Goal: Information Seeking & Learning: Learn about a topic

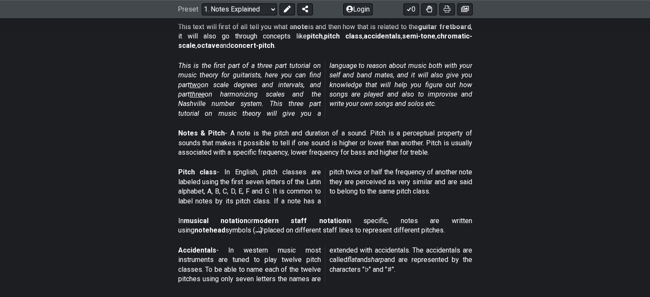
scroll to position [43, 0]
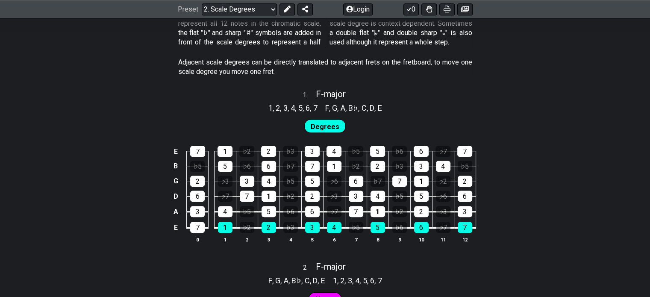
scroll to position [556, 0]
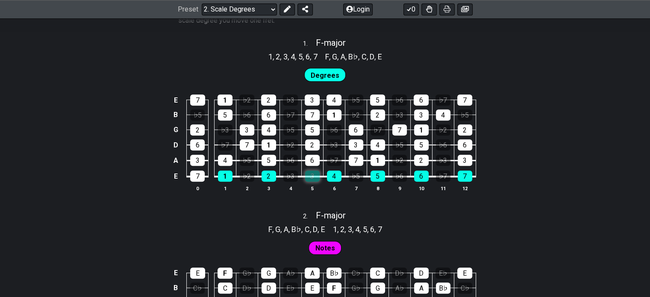
click at [312, 176] on div "3" at bounding box center [312, 176] width 15 height 11
click at [310, 170] on td "3" at bounding box center [312, 169] width 22 height 16
click at [312, 177] on div "3" at bounding box center [312, 176] width 15 height 11
click at [269, 179] on div "2" at bounding box center [269, 176] width 15 height 11
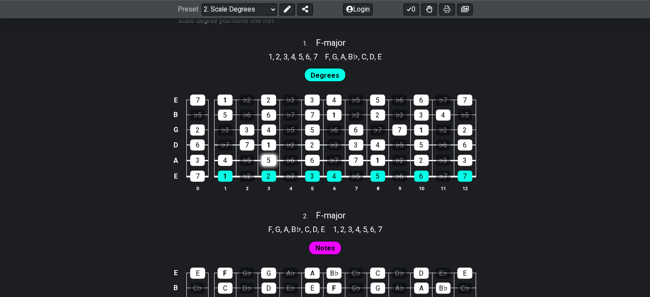
click at [271, 164] on div "5" at bounding box center [269, 160] width 15 height 11
click at [248, 161] on div "♭5" at bounding box center [247, 160] width 15 height 11
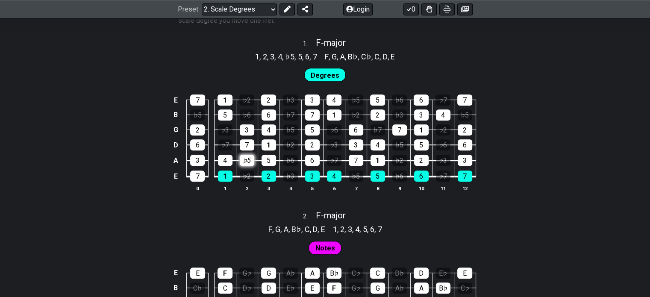
click at [248, 161] on div "♭5" at bounding box center [247, 160] width 15 height 11
click at [267, 156] on div "5" at bounding box center [269, 160] width 15 height 11
click at [307, 156] on div "6" at bounding box center [312, 160] width 15 height 11
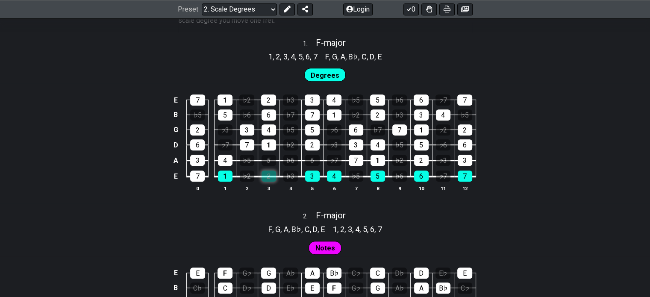
click at [273, 174] on div "2" at bounding box center [269, 176] width 15 height 11
click at [309, 171] on div "3" at bounding box center [312, 176] width 15 height 11
click at [312, 149] on div "2" at bounding box center [312, 144] width 15 height 11
click at [327, 178] on div "4" at bounding box center [334, 176] width 15 height 11
click at [351, 160] on div "7" at bounding box center [356, 160] width 15 height 11
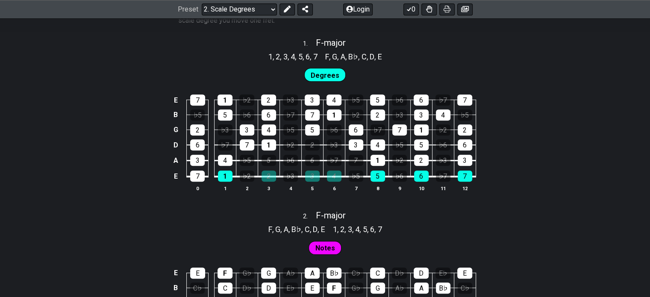
click at [354, 150] on td "7" at bounding box center [356, 153] width 22 height 16
click at [363, 142] on td "3" at bounding box center [356, 137] width 22 height 15
click at [373, 146] on div "4" at bounding box center [378, 144] width 15 height 11
click at [376, 170] on tbody "E 7 1 ♭2 2 ♭3 3 4 ♭5 5 ♭6 6 ♭7 7 B ♭5 5 ♭6 6 ♭7 7 1 ♭2 2 ♭3 3 4 ♭5 G 2 ♭3 3 4 ♭…" at bounding box center [323, 135] width 305 height 100
drag, startPoint x: 381, startPoint y: 181, endPoint x: 388, endPoint y: 178, distance: 7.5
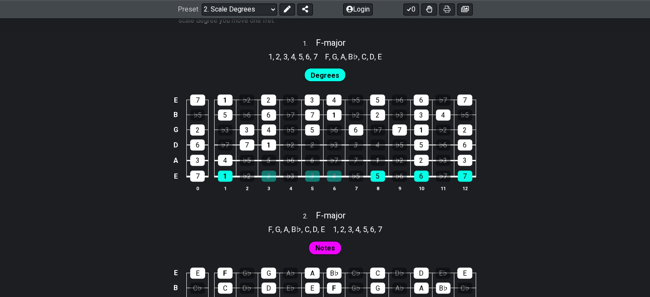
click at [381, 181] on div "5" at bounding box center [378, 176] width 15 height 11
drag, startPoint x: 415, startPoint y: 174, endPoint x: 395, endPoint y: 126, distance: 52.1
click at [395, 126] on tbody "E 7 1 ♭2 2 ♭3 3 4 ♭5 5 ♭6 6 ♭7 7 B ♭5 5 ♭6 6 ♭7 7 1 ♭2 2 ♭3 3 4 ♭5 G 2 ♭3 3 4 ♭…" at bounding box center [323, 135] width 305 height 100
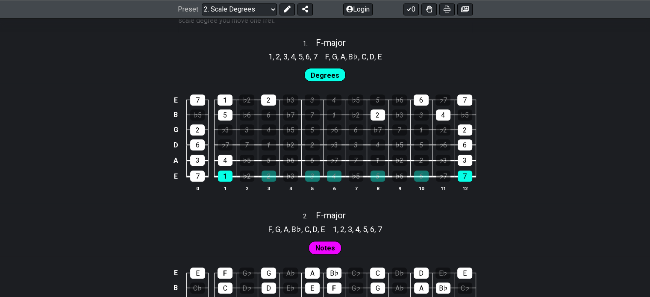
drag, startPoint x: 395, startPoint y: 126, endPoint x: 268, endPoint y: 107, distance: 128.2
click at [265, 135] on tbody "E 7 1 ♭2 2 ♭3 3 4 ♭5 5 ♭6 6 ♭7 7 B ♭5 5 ♭6 6 ♭7 7 1 ♭2 2 ♭3 3 4 ♭5 G 2 ♭3 3 4 ♭…" at bounding box center [323, 135] width 305 height 100
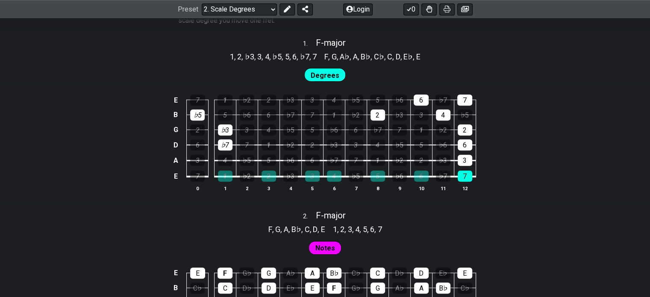
drag, startPoint x: 270, startPoint y: 95, endPoint x: 195, endPoint y: 86, distance: 75.4
click at [195, 86] on tr "E 7 1 ♭2 2 ♭3 3 4 ♭5 5 ♭6 6 ♭7 7" at bounding box center [323, 92] width 305 height 15
click at [201, 113] on div "♭5" at bounding box center [197, 114] width 15 height 11
drag, startPoint x: 221, startPoint y: 132, endPoint x: 226, endPoint y: 147, distance: 15.1
click at [226, 147] on tbody "E 7 1 ♭2 2 ♭3 3 4 ♭5 5 ♭6 6 ♭7 7 B ♭5 5 ♭6 6 ♭7 7 1 ♭2 2 ♭3 3 4 ♭5 G 2 ♭3 3 4 ♭…" at bounding box center [323, 135] width 305 height 100
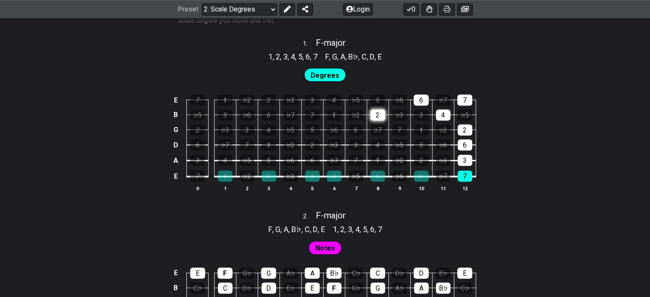
drag, startPoint x: 365, startPoint y: 116, endPoint x: 374, endPoint y: 112, distance: 10.0
click at [367, 115] on tr "G 2 ♭3 3 4 ♭5 5 ♭6 6 ♭7 7 1 ♭2 2" at bounding box center [323, 122] width 305 height 15
click at [379, 119] on div "2" at bounding box center [378, 114] width 15 height 11
drag, startPoint x: 425, startPoint y: 104, endPoint x: 431, endPoint y: 109, distance: 7.9
click at [426, 104] on div "6" at bounding box center [421, 99] width 15 height 11
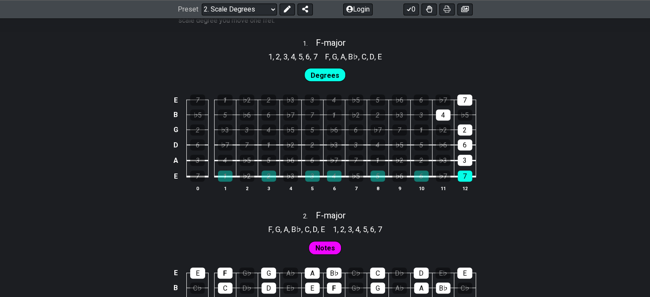
drag, startPoint x: 438, startPoint y: 114, endPoint x: 451, endPoint y: 112, distance: 13.0
click at [439, 114] on div "4" at bounding box center [443, 114] width 15 height 11
click at [462, 103] on div "7" at bounding box center [464, 99] width 15 height 11
drag, startPoint x: 467, startPoint y: 143, endPoint x: 470, endPoint y: 179, distance: 36.1
click at [470, 179] on tbody "E 7 1 ♭2 2 ♭3 3 4 ♭5 5 ♭6 6 ♭7 7 B ♭5 5 ♭6 6 ♭7 7 1 ♭2 2 ♭3 3 4 ♭5 G 2 ♭3 3 4 ♭…" at bounding box center [323, 135] width 305 height 100
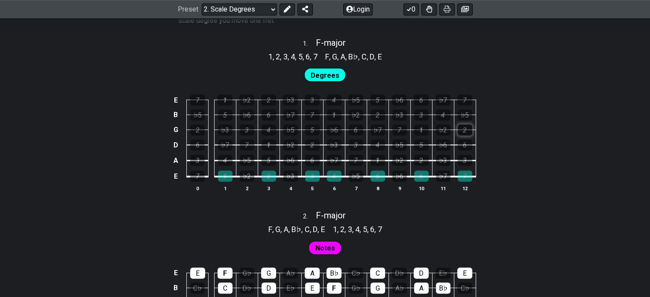
click at [464, 129] on div "2" at bounding box center [465, 129] width 15 height 11
click at [222, 176] on div "1" at bounding box center [225, 176] width 15 height 11
click at [277, 177] on table "E 7 1 ♭2 2 ♭3 3 4 ♭5 5 ♭6 6 ♭7 7 B ♭5 5 ♭6 6 ♭7 7 1 ♭2 2 ♭3 3 4 ♭5 G 2 ♭3 3 4 ♭…" at bounding box center [324, 135] width 306 height 100
click at [268, 176] on div "2" at bounding box center [269, 176] width 15 height 11
click at [209, 161] on td at bounding box center [212, 169] width 6 height 16
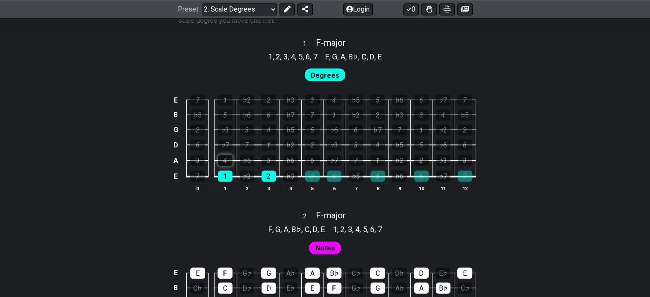
drag, startPoint x: 206, startPoint y: 158, endPoint x: 219, endPoint y: 160, distance: 13.9
click at [209, 159] on tr "A 3 4 ♭5 5 ♭6 6 ♭7 7 1 ♭2 2 ♭3 3" at bounding box center [323, 153] width 305 height 16
click at [221, 160] on div "4" at bounding box center [225, 160] width 15 height 11
click at [206, 157] on td "3" at bounding box center [198, 153] width 22 height 16
click at [191, 156] on td "3" at bounding box center [198, 153] width 22 height 16
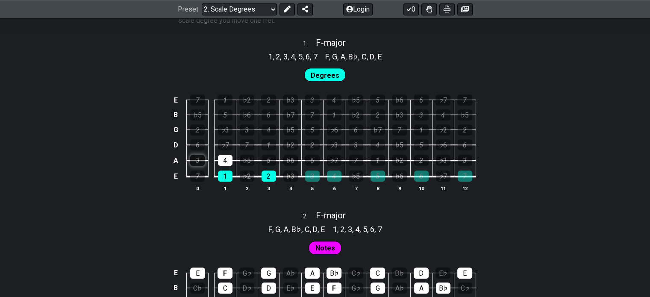
click at [203, 159] on div "3" at bounding box center [197, 160] width 15 height 11
click at [266, 162] on div "5" at bounding box center [269, 160] width 15 height 11
click at [206, 145] on td "3" at bounding box center [198, 153] width 22 height 16
click at [202, 144] on div "6" at bounding box center [197, 144] width 15 height 11
click at [221, 145] on div "♭7" at bounding box center [225, 144] width 15 height 11
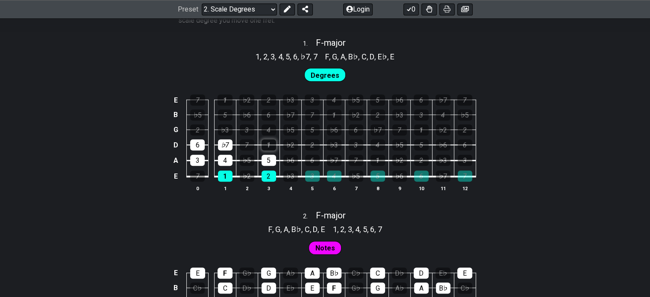
click at [269, 146] on div "1" at bounding box center [269, 144] width 15 height 11
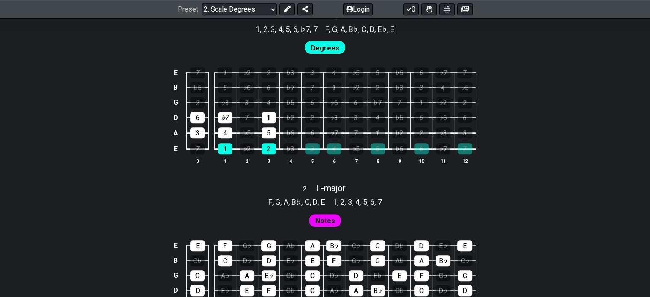
scroll to position [598, 0]
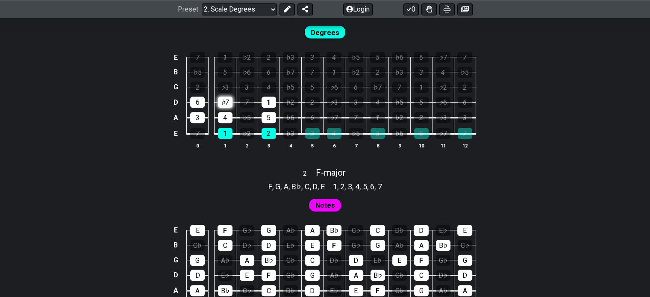
click at [229, 99] on div "♭7" at bounding box center [225, 102] width 15 height 11
click at [256, 105] on td "♭5" at bounding box center [247, 110] width 22 height 16
drag, startPoint x: 248, startPoint y: 100, endPoint x: 243, endPoint y: 101, distance: 5.2
click at [247, 100] on div "7" at bounding box center [247, 102] width 15 height 11
click at [229, 103] on div "♭7" at bounding box center [225, 102] width 15 height 11
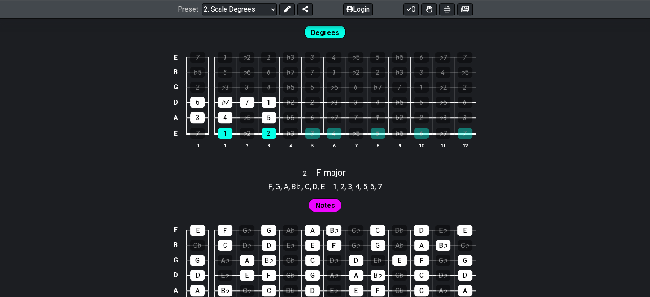
click at [256, 104] on td "♭5" at bounding box center [247, 110] width 22 height 16
click at [243, 97] on div "7" at bounding box center [247, 102] width 15 height 11
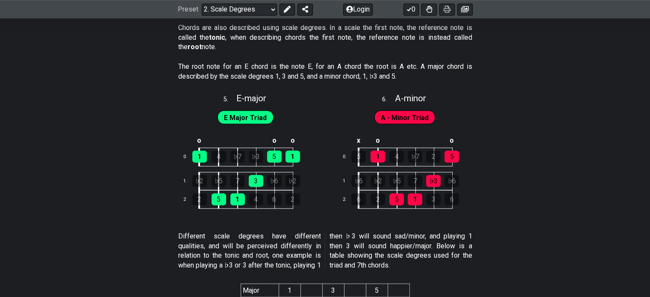
scroll to position [1538, 0]
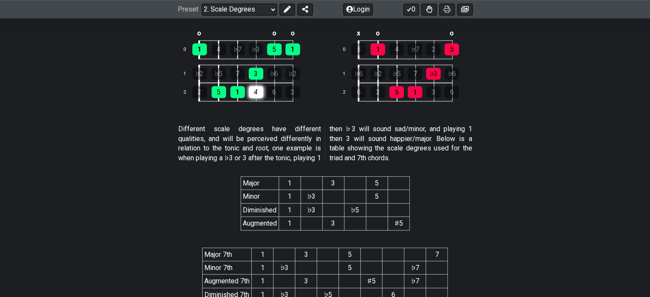
click at [250, 92] on div "4" at bounding box center [256, 92] width 15 height 12
click at [256, 68] on div "3" at bounding box center [256, 74] width 15 height 12
click at [256, 70] on div "3" at bounding box center [256, 74] width 15 height 12
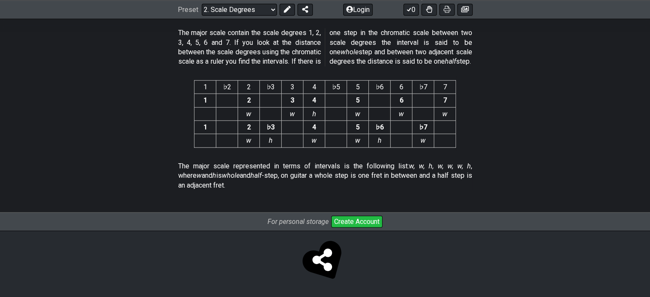
scroll to position [2279, 0]
